Goal: Find specific page/section: Find specific page/section

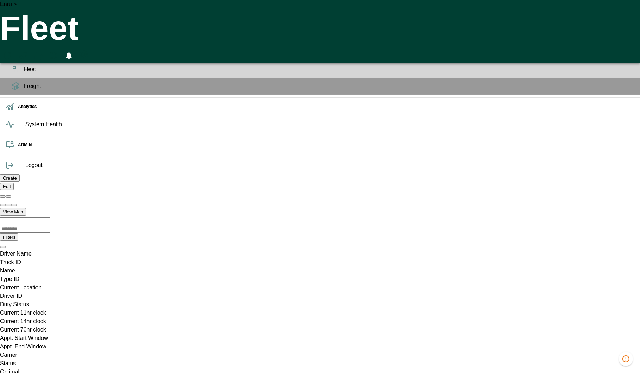
scroll to position [0, 143]
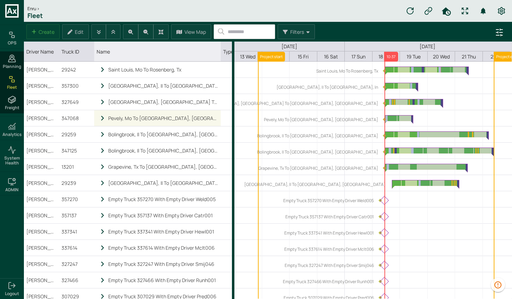
click at [102, 120] on icon "locked subgrid" at bounding box center [103, 118] width 6 height 6
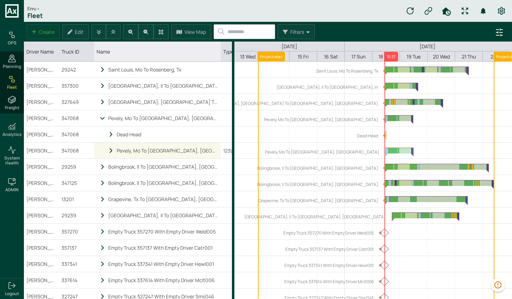
click at [109, 151] on icon "locked subgrid" at bounding box center [111, 151] width 6 height 6
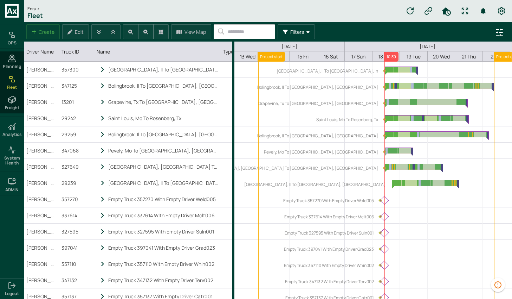
click at [291, 30] on label "Filters" at bounding box center [298, 31] width 14 height 7
click at [234, 29] on input "text" at bounding box center [249, 31] width 51 height 13
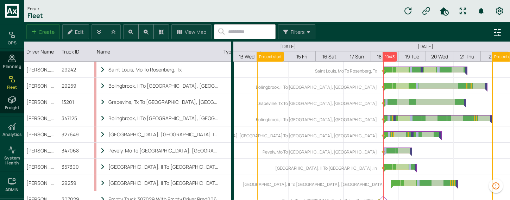
scroll to position [0, 0]
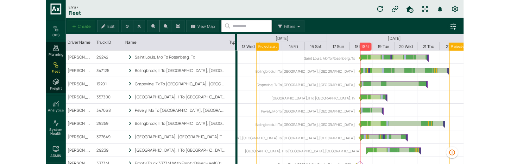
scroll to position [0, 0]
